Goal: Task Accomplishment & Management: Manage account settings

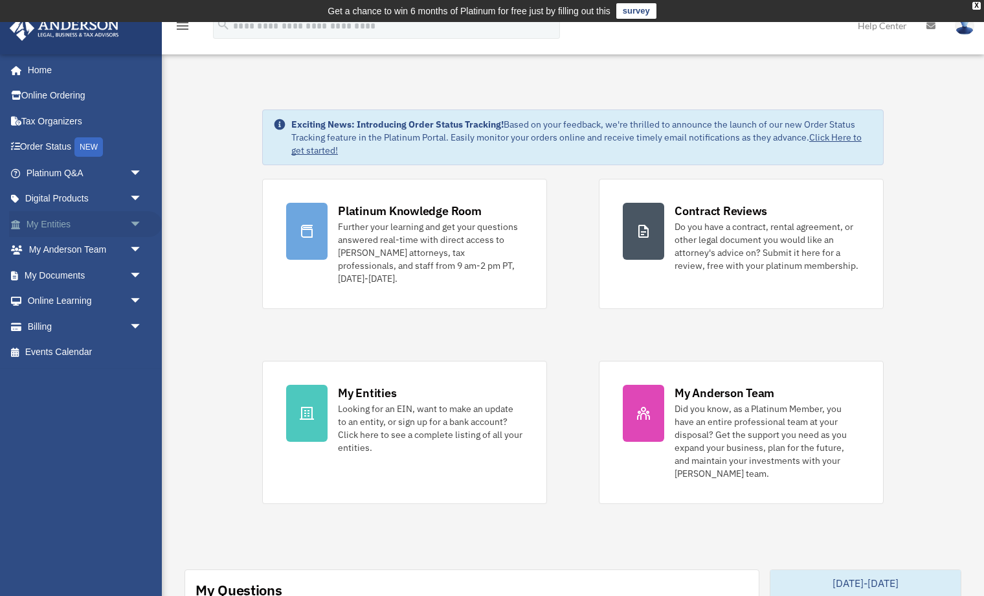
click at [38, 224] on link "My Entities arrow_drop_down" at bounding box center [85, 224] width 153 height 26
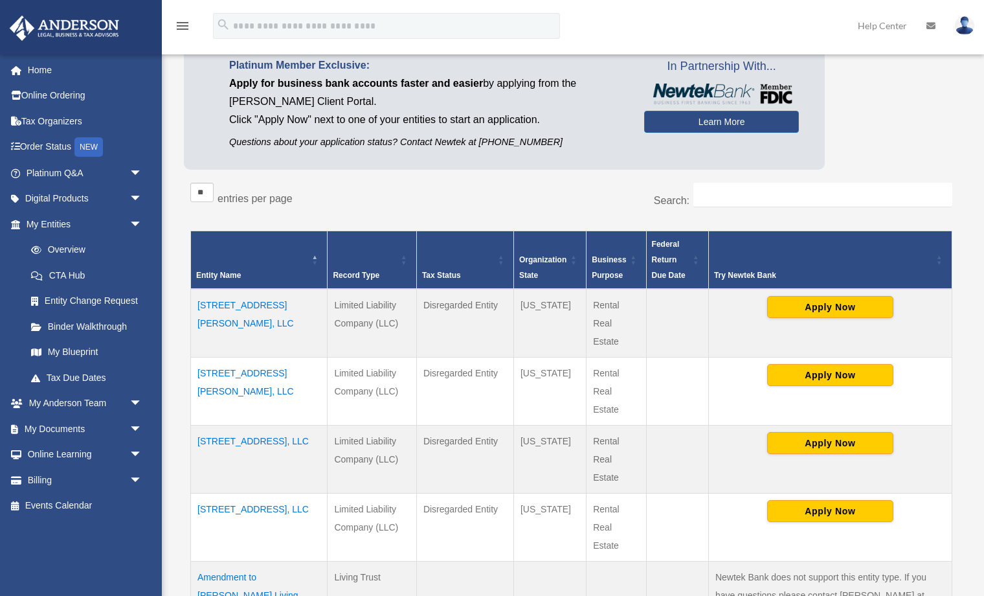
scroll to position [118, 0]
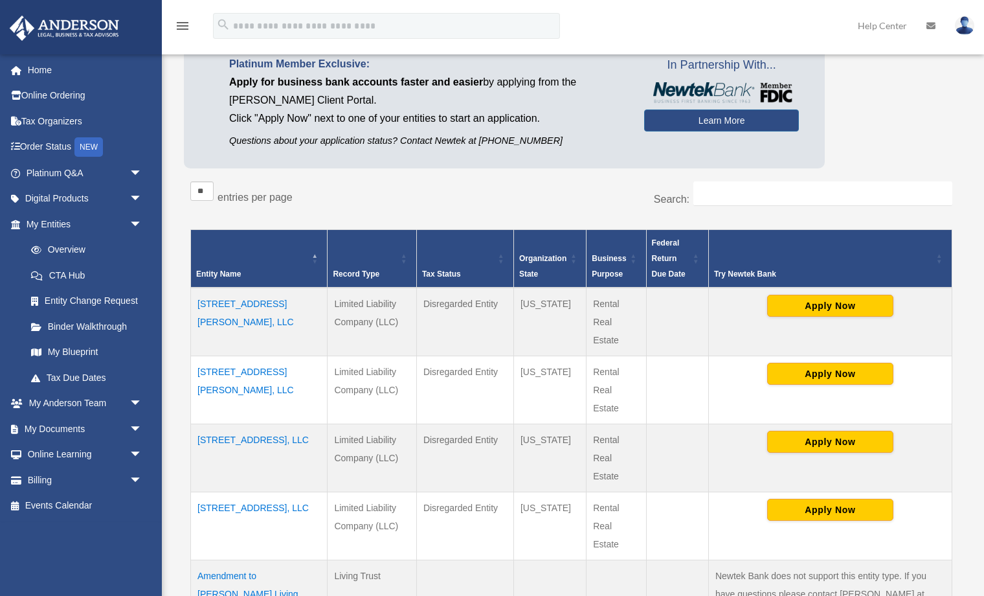
click at [252, 300] on td "3015 Coffey St, LLC" at bounding box center [259, 321] width 137 height 69
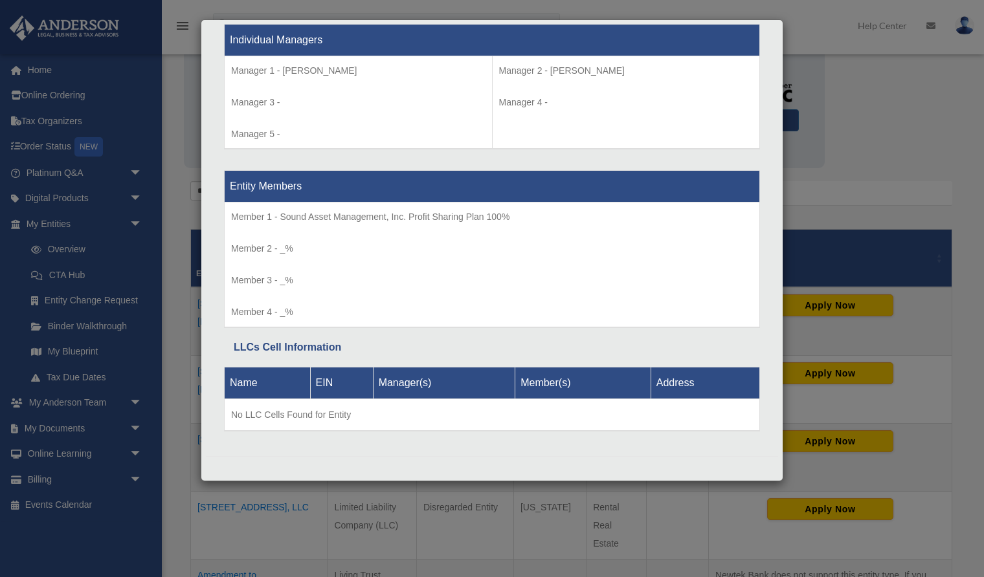
scroll to position [1220, 0]
click at [822, 151] on div "Details × Articles Sent Organizational Date" at bounding box center [492, 288] width 984 height 577
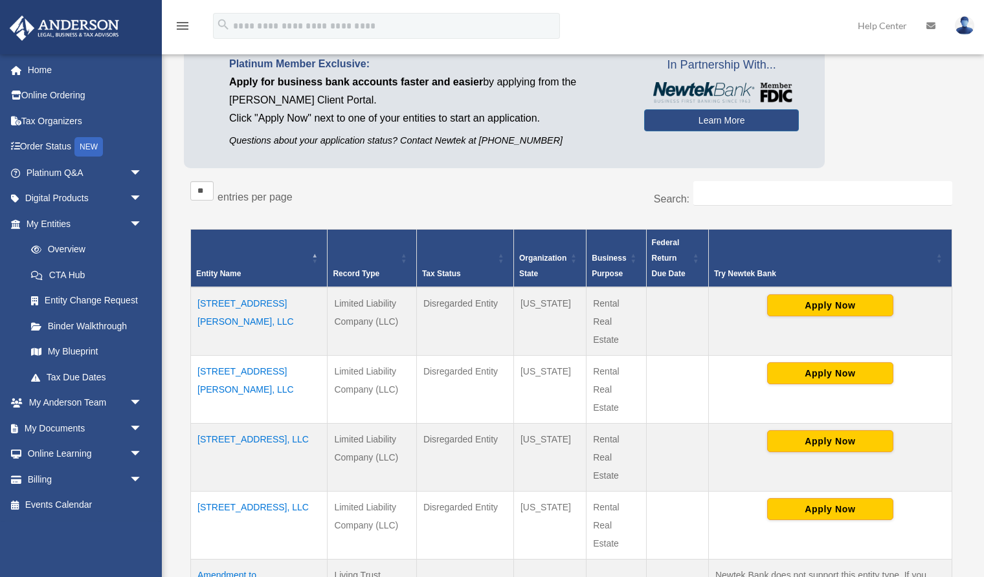
click at [250, 369] on td "3914 N Irwin Ave, LLC" at bounding box center [259, 389] width 137 height 68
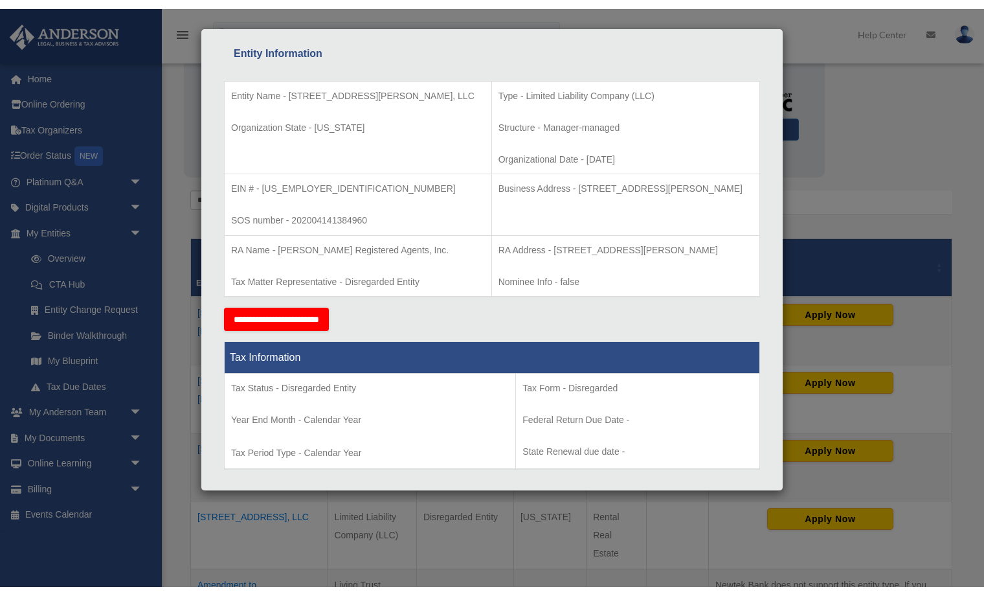
scroll to position [197, 0]
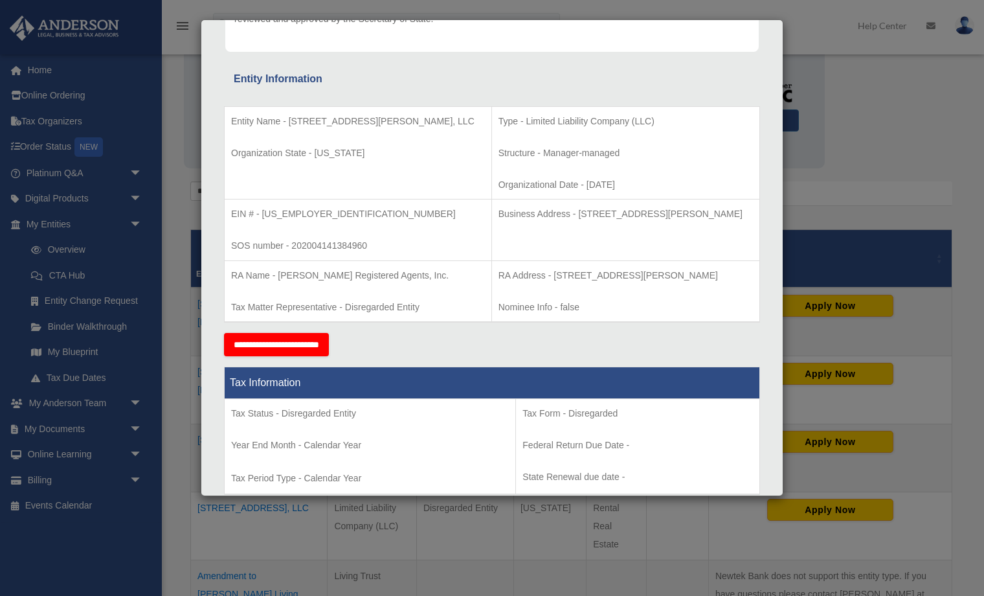
click at [893, 140] on div "Details × Articles Sent Organizational Date" at bounding box center [492, 298] width 984 height 596
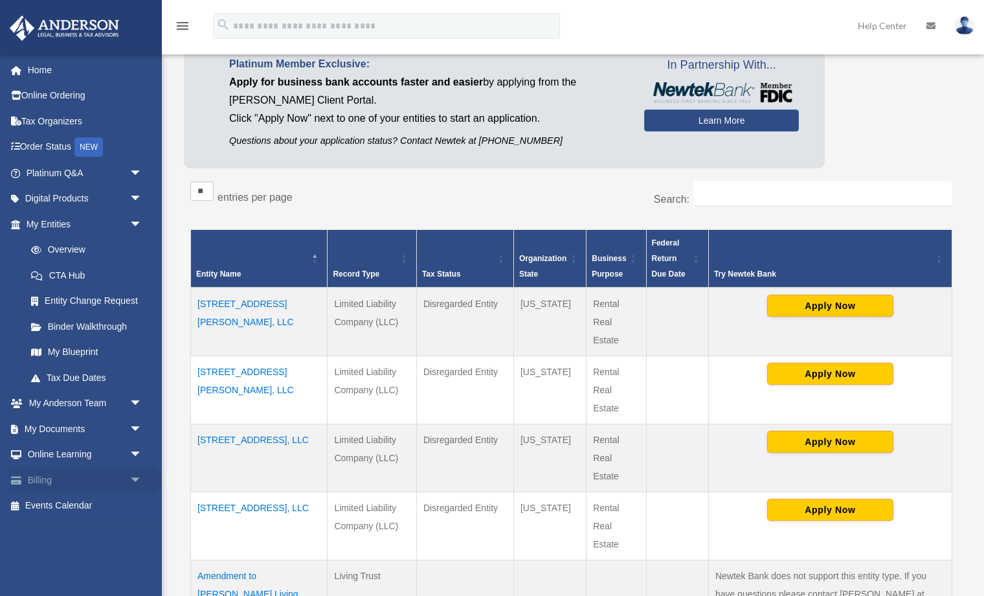
click at [45, 472] on link "Billing arrow_drop_down" at bounding box center [85, 480] width 153 height 26
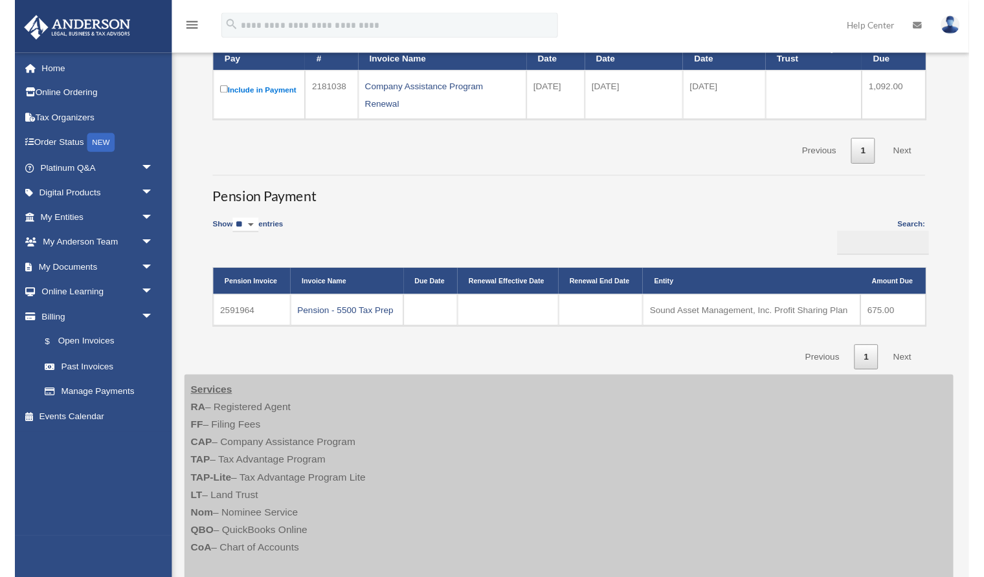
scroll to position [218, 0]
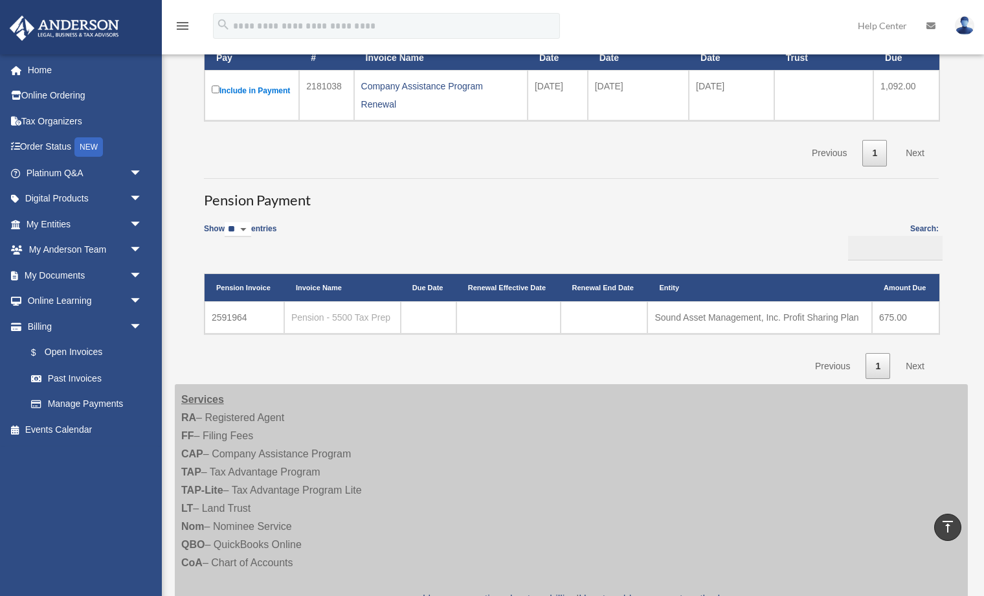
click at [353, 321] on link "Pension - 5500 Tax Prep" at bounding box center [340, 317] width 99 height 10
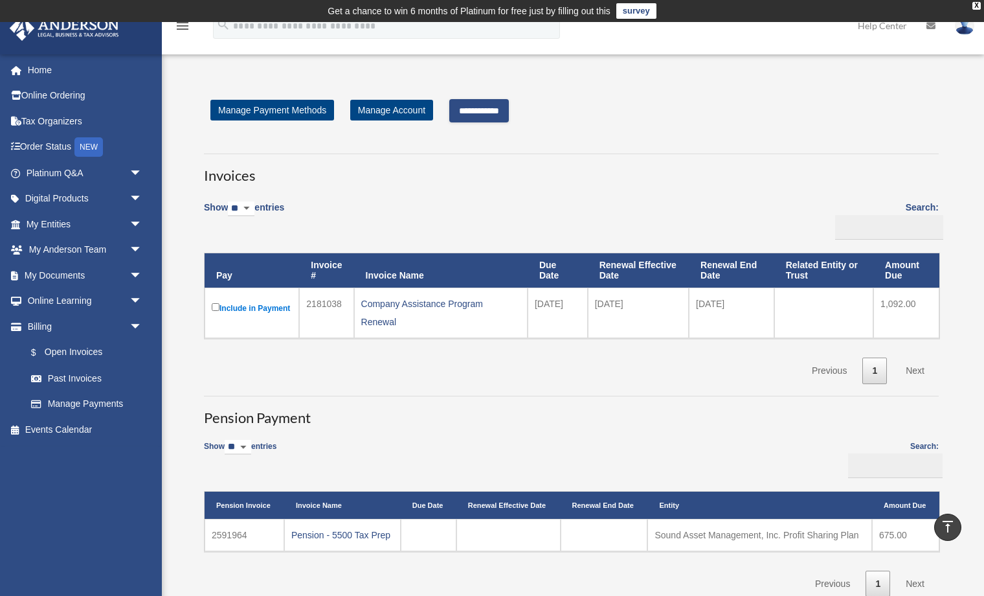
scroll to position [0, 0]
click at [293, 109] on link "Manage Payment Methods" at bounding box center [272, 110] width 124 height 21
click at [373, 111] on link "Manage Account" at bounding box center [391, 110] width 83 height 21
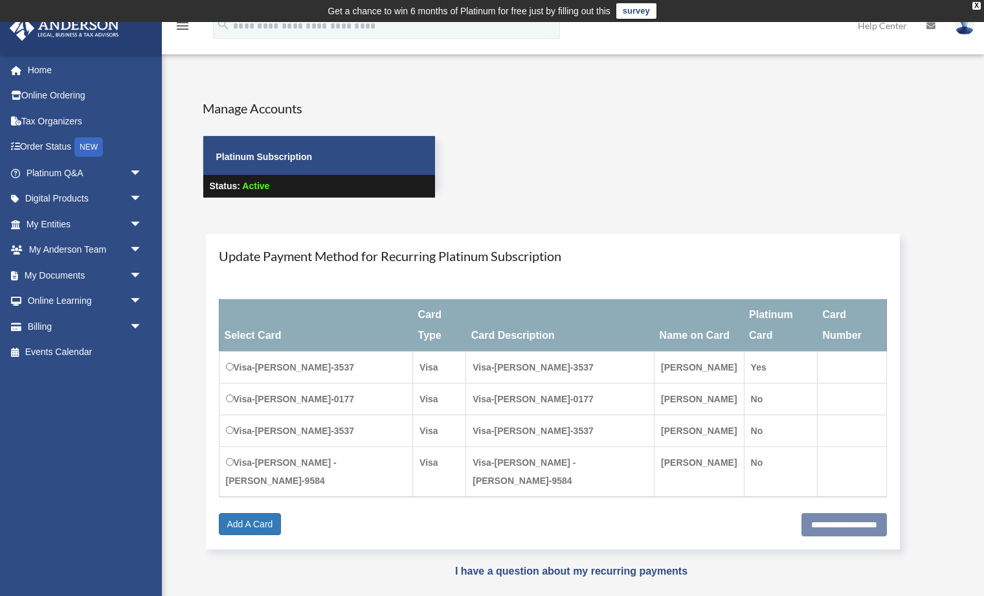
click at [491, 184] on div "Manage Accounts Platinum Subscription Status: Active" at bounding box center [571, 160] width 757 height 122
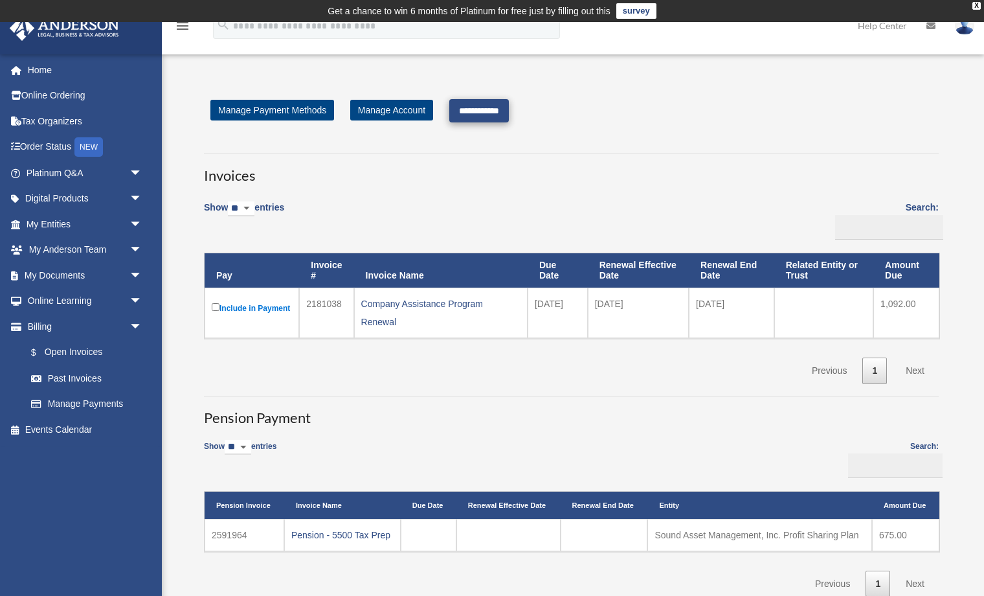
click at [493, 112] on input "**********" at bounding box center [479, 110] width 60 height 23
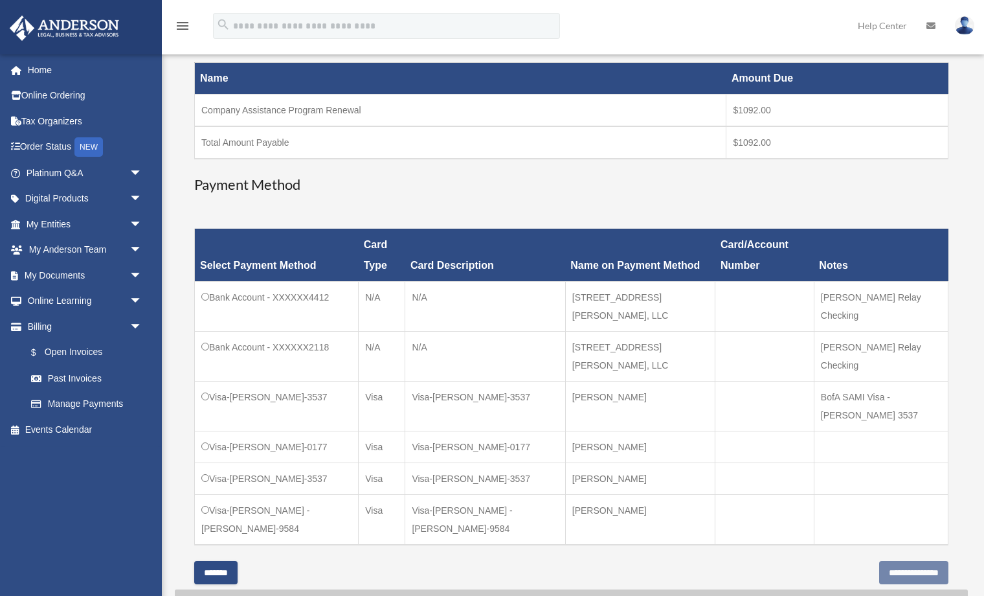
scroll to position [236, 0]
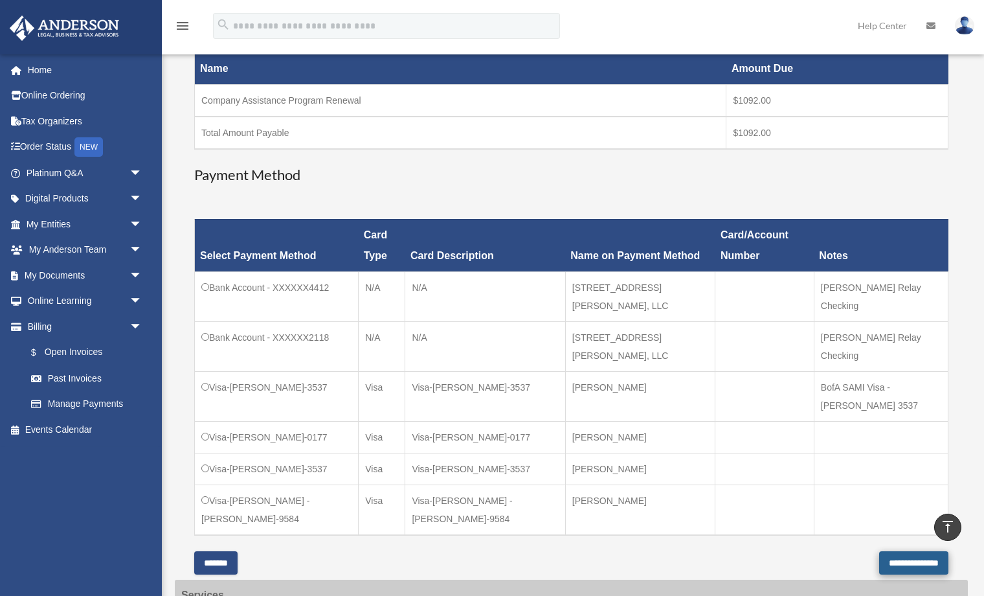
click at [904, 551] on input "**********" at bounding box center [913, 562] width 69 height 23
